Goal: Transaction & Acquisition: Purchase product/service

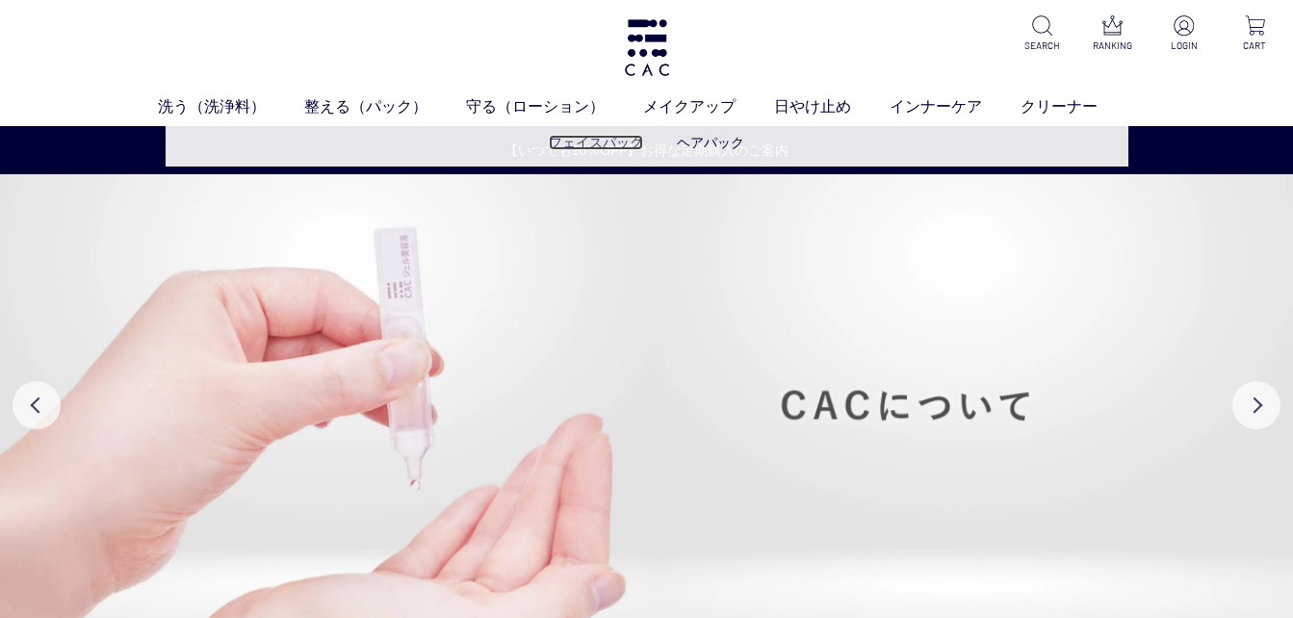
click at [568, 141] on link "フェイスパック" at bounding box center [596, 142] width 94 height 15
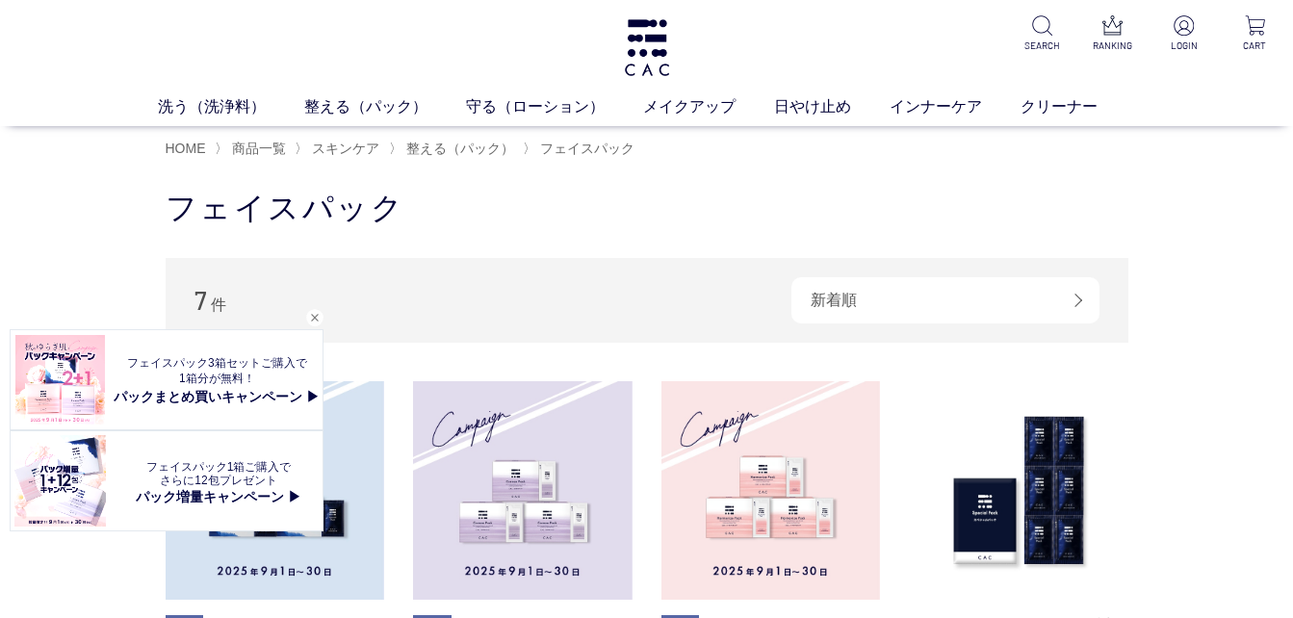
click at [313, 316] on div "閉じる" at bounding box center [314, 317] width 17 height 17
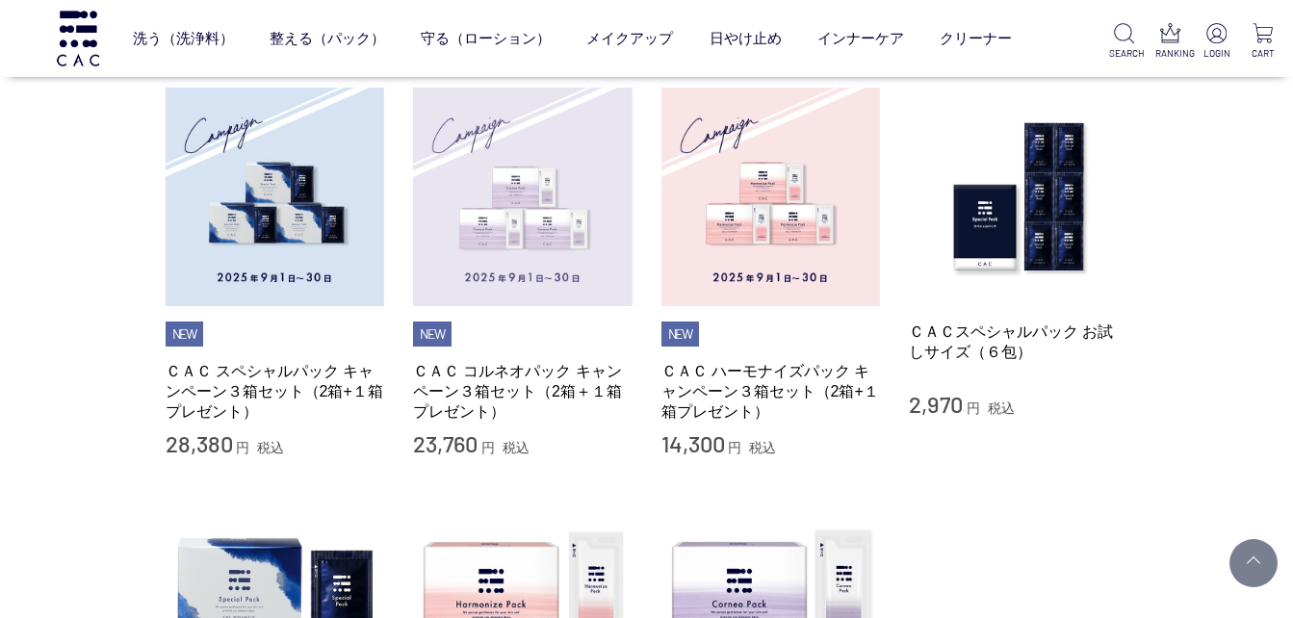
scroll to position [168, 0]
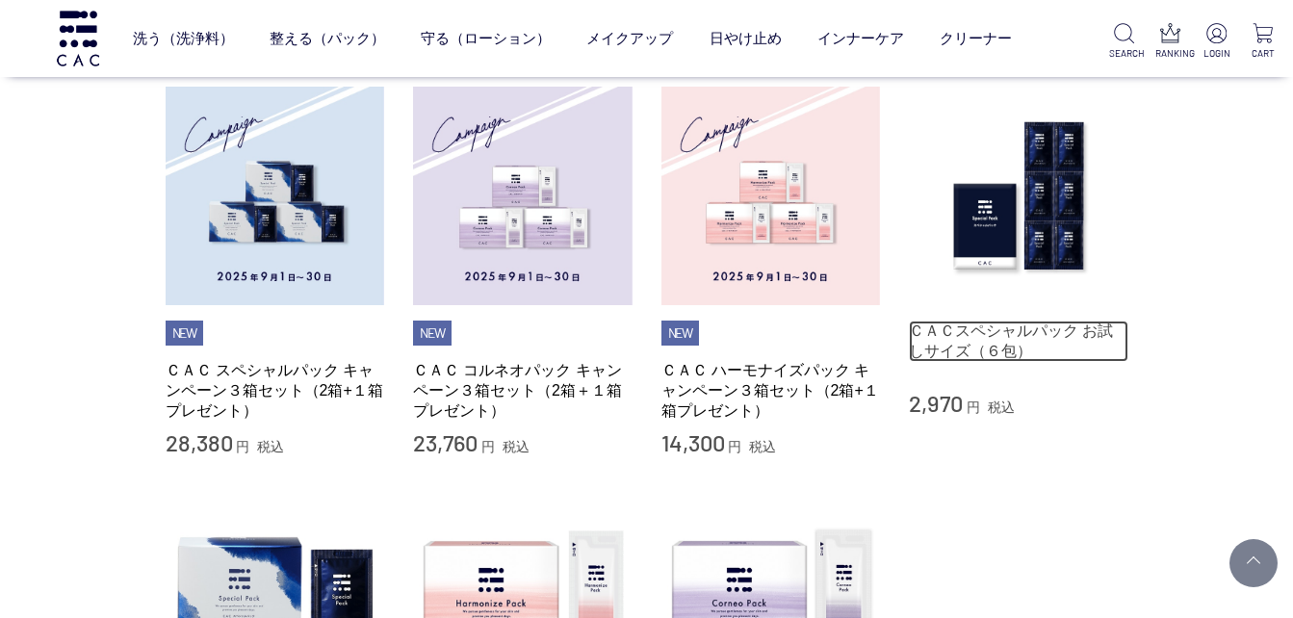
click at [984, 324] on link "ＣＡＣスペシャルパック お試しサイズ（６包）" at bounding box center [1018, 341] width 219 height 41
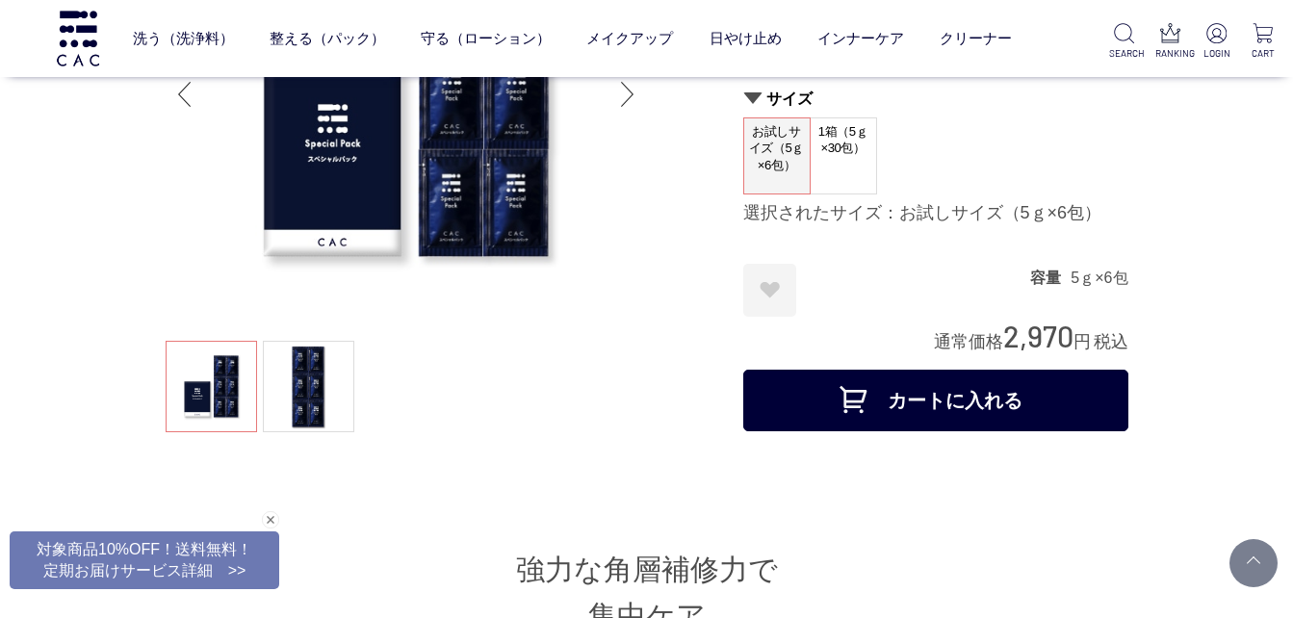
scroll to position [217, 0]
